Goal: Find specific page/section: Find specific page/section

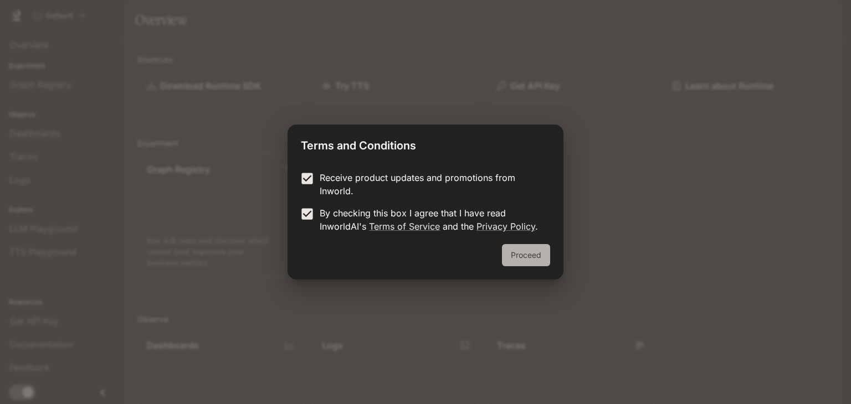
click at [533, 254] on button "Proceed" at bounding box center [526, 255] width 48 height 22
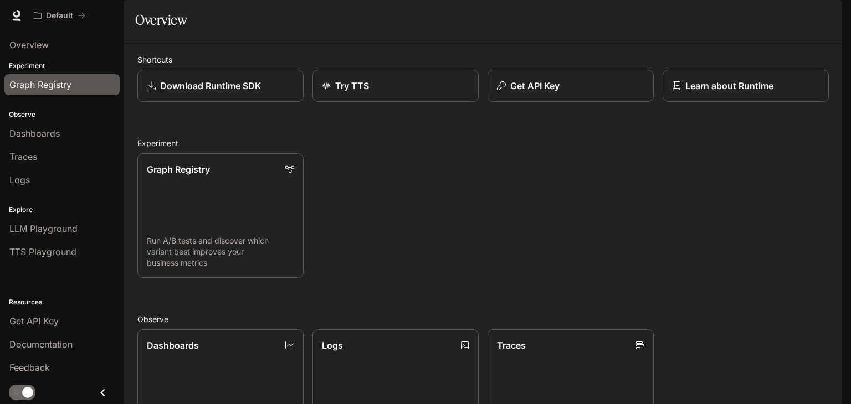
click at [75, 88] on div "Graph Registry" at bounding box center [61, 84] width 105 height 13
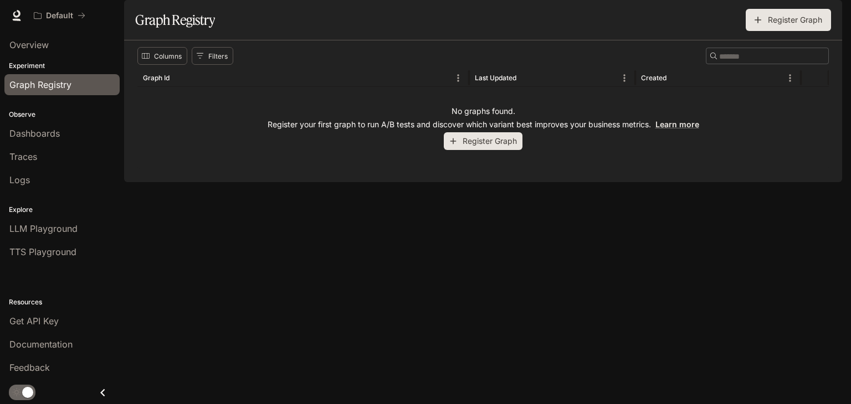
click at [716, 64] on div "​" at bounding box center [767, 56] width 123 height 17
type input "*"
